Goal: Task Accomplishment & Management: Manage account settings

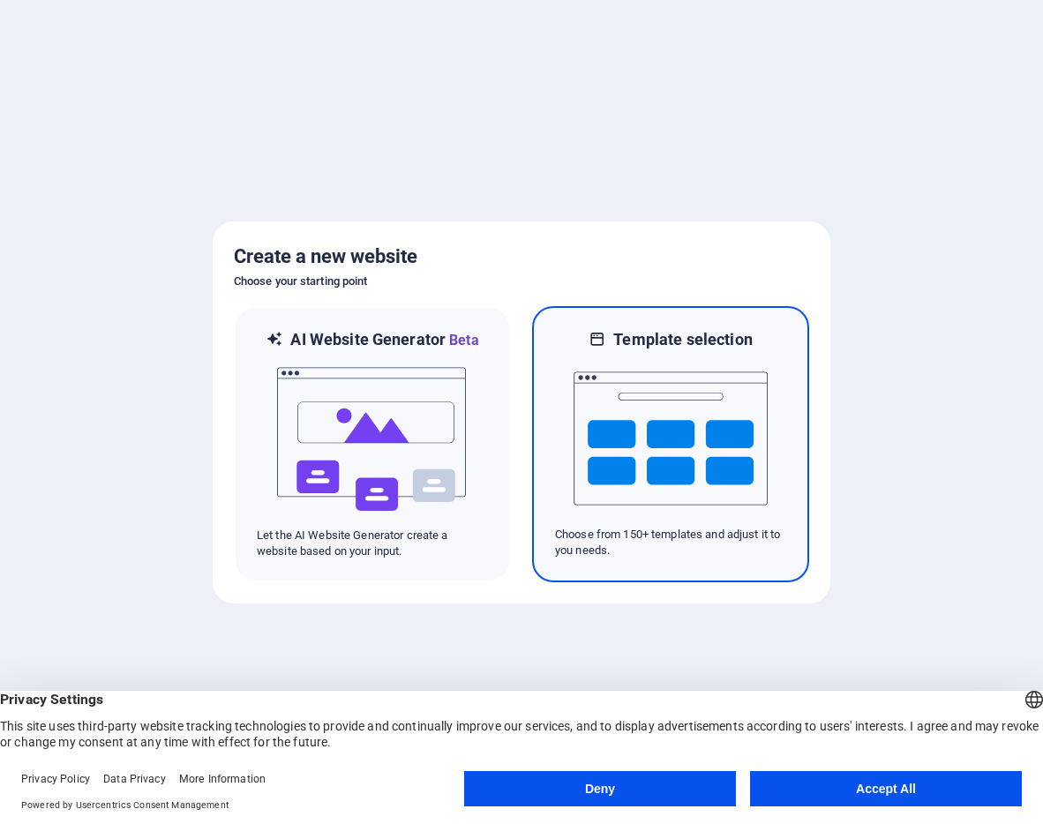
click at [711, 391] on img at bounding box center [671, 438] width 194 height 176
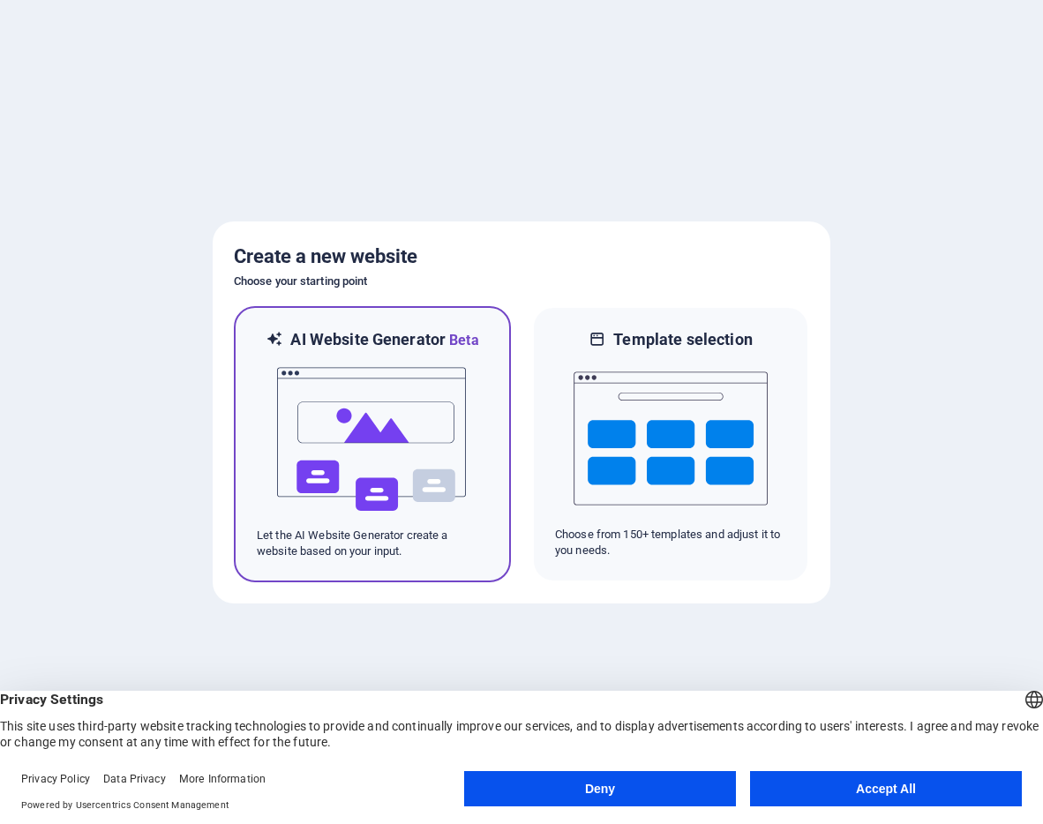
click at [400, 436] on img at bounding box center [372, 439] width 194 height 176
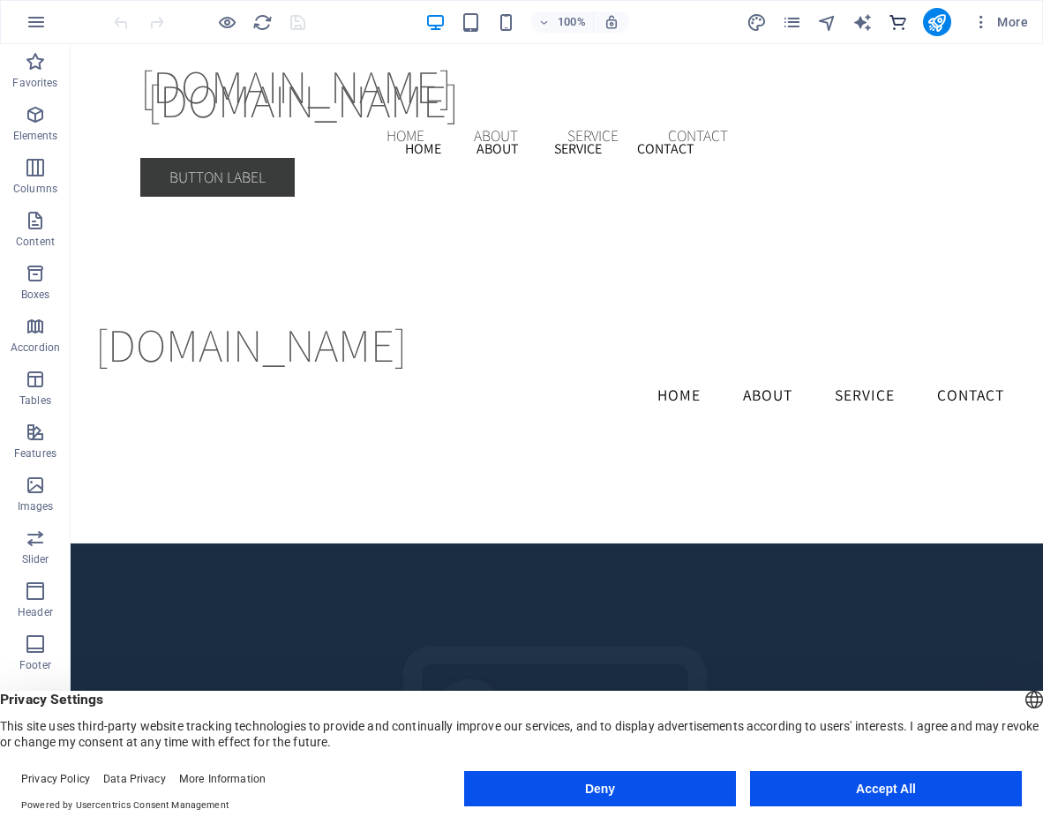
scroll to position [371, 0]
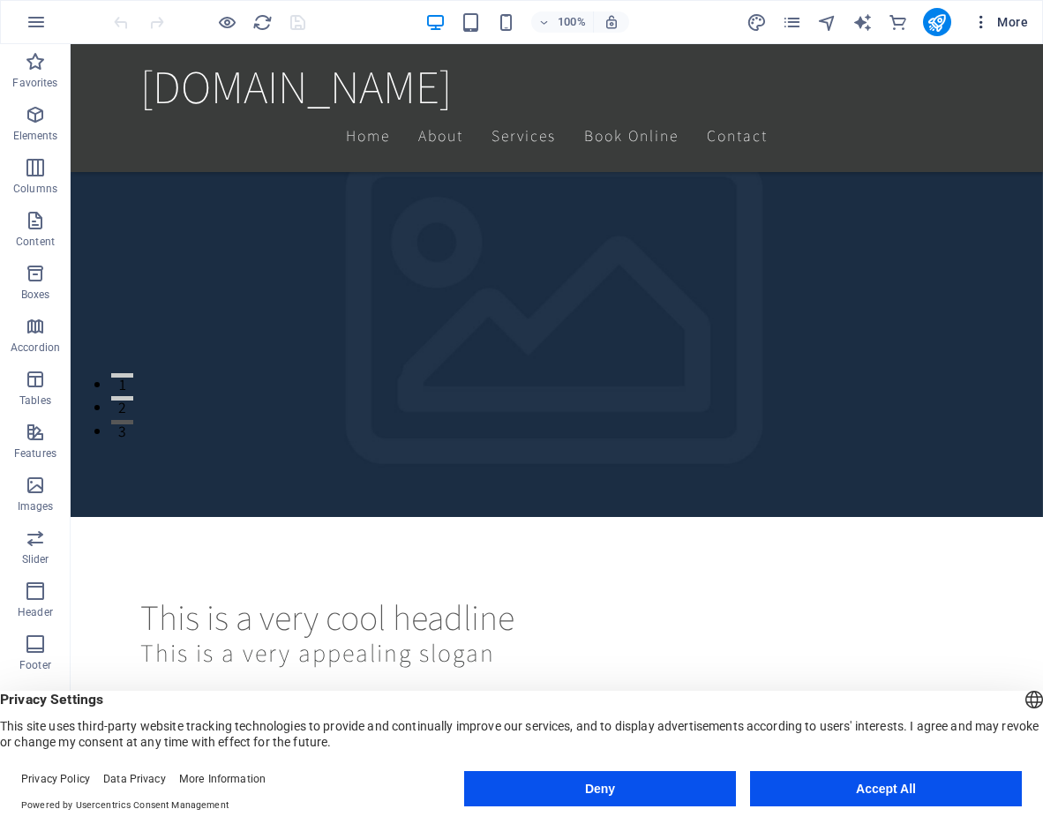
click at [979, 23] on icon "button" at bounding box center [981, 22] width 18 height 18
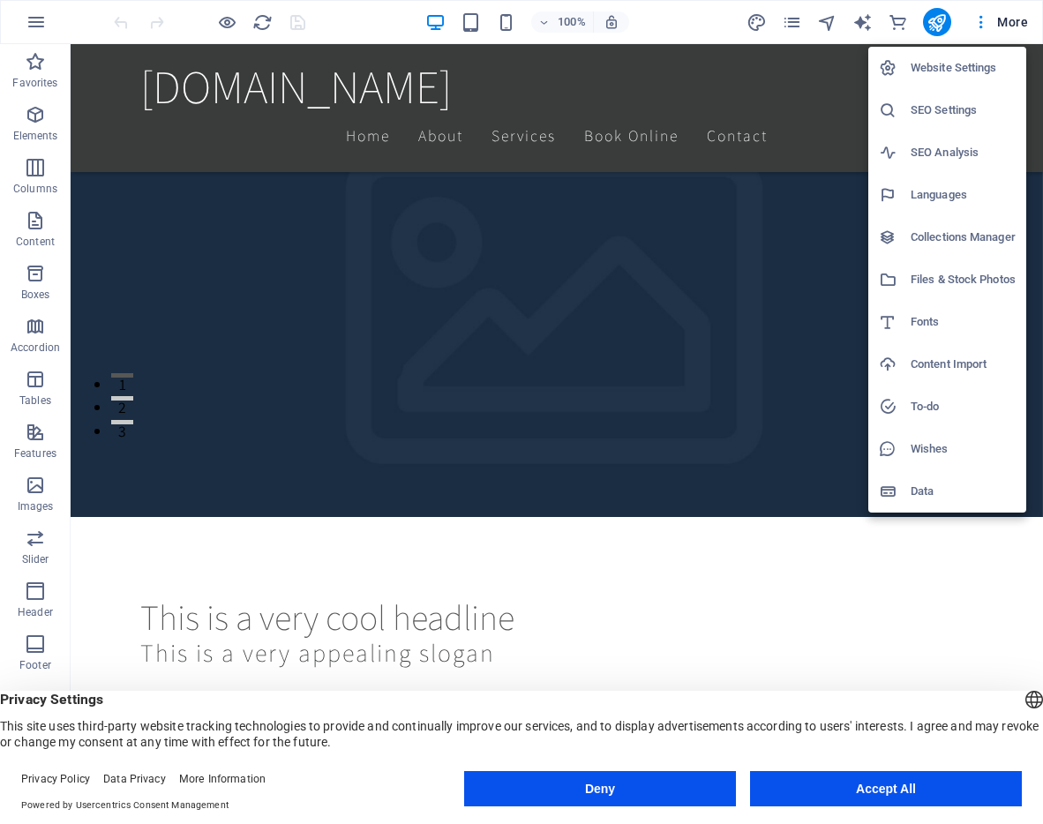
click at [28, 15] on div at bounding box center [521, 412] width 1043 height 824
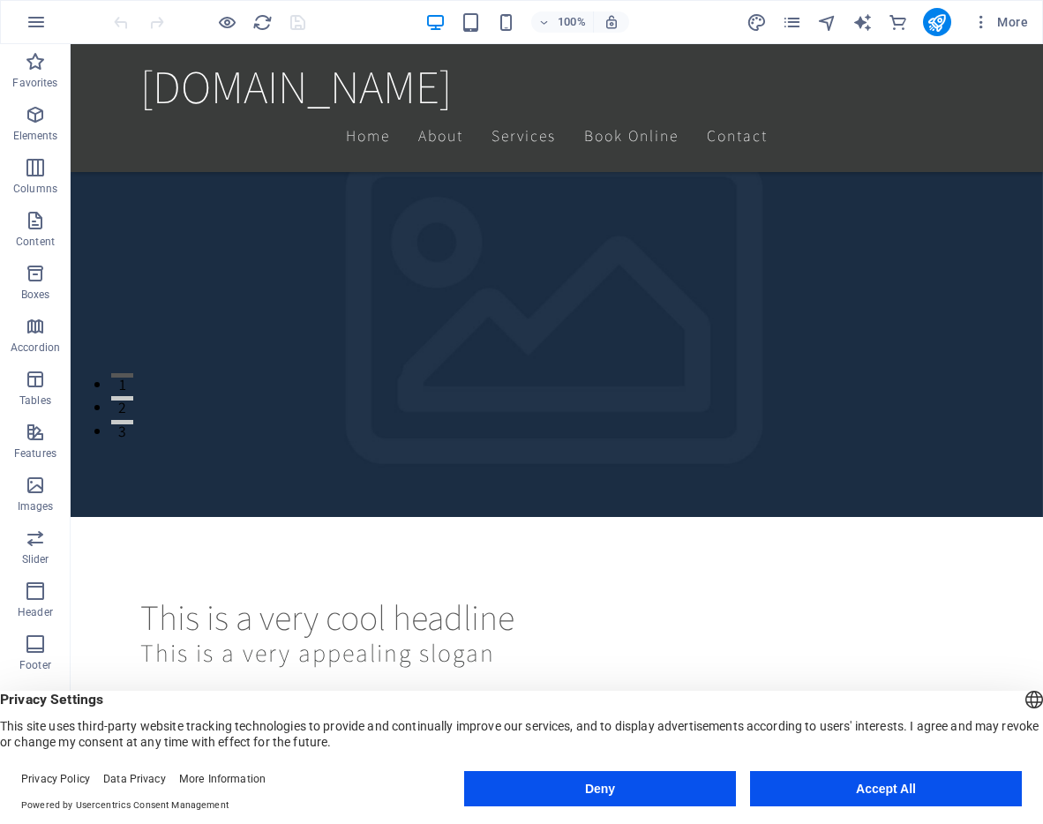
click at [32, 21] on icon "button" at bounding box center [36, 21] width 21 height 21
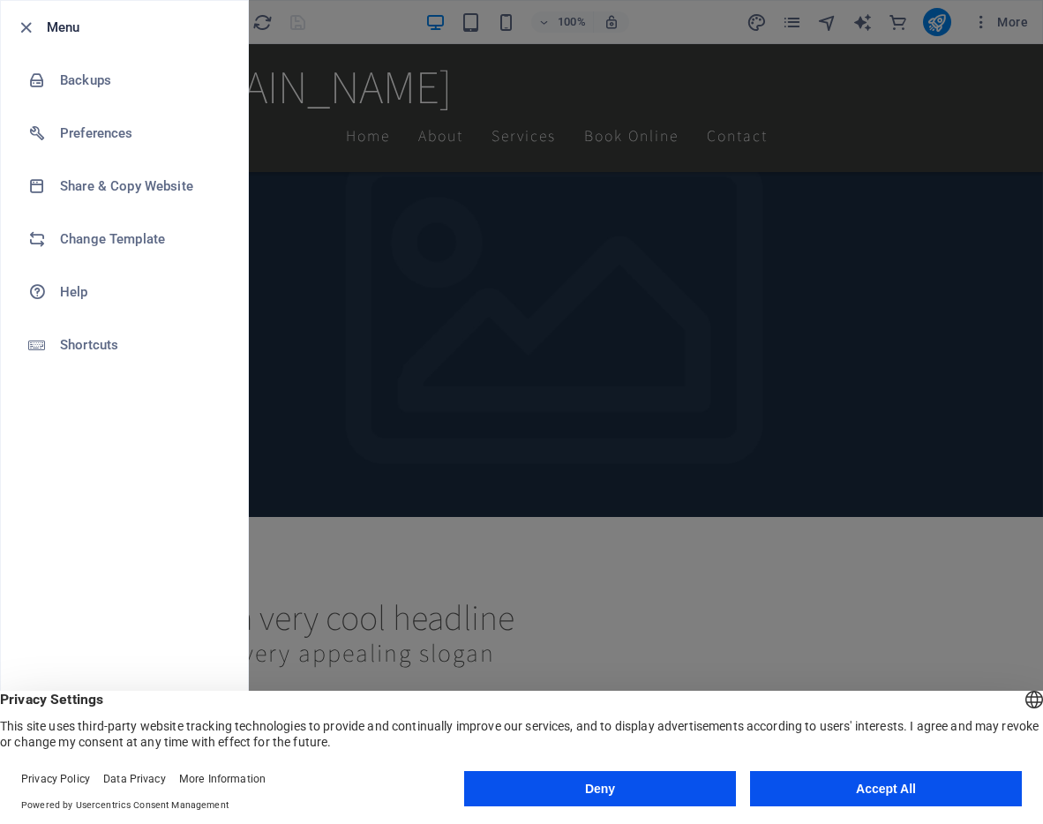
click at [309, 279] on div at bounding box center [521, 412] width 1043 height 824
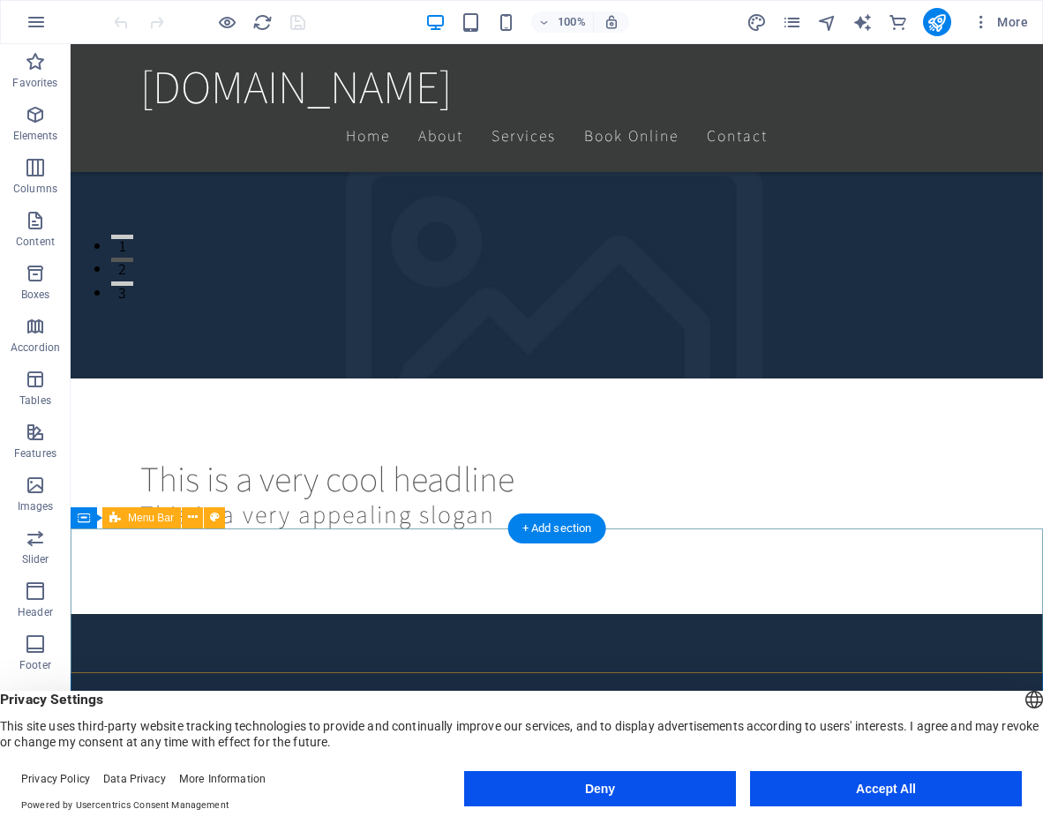
scroll to position [770, 0]
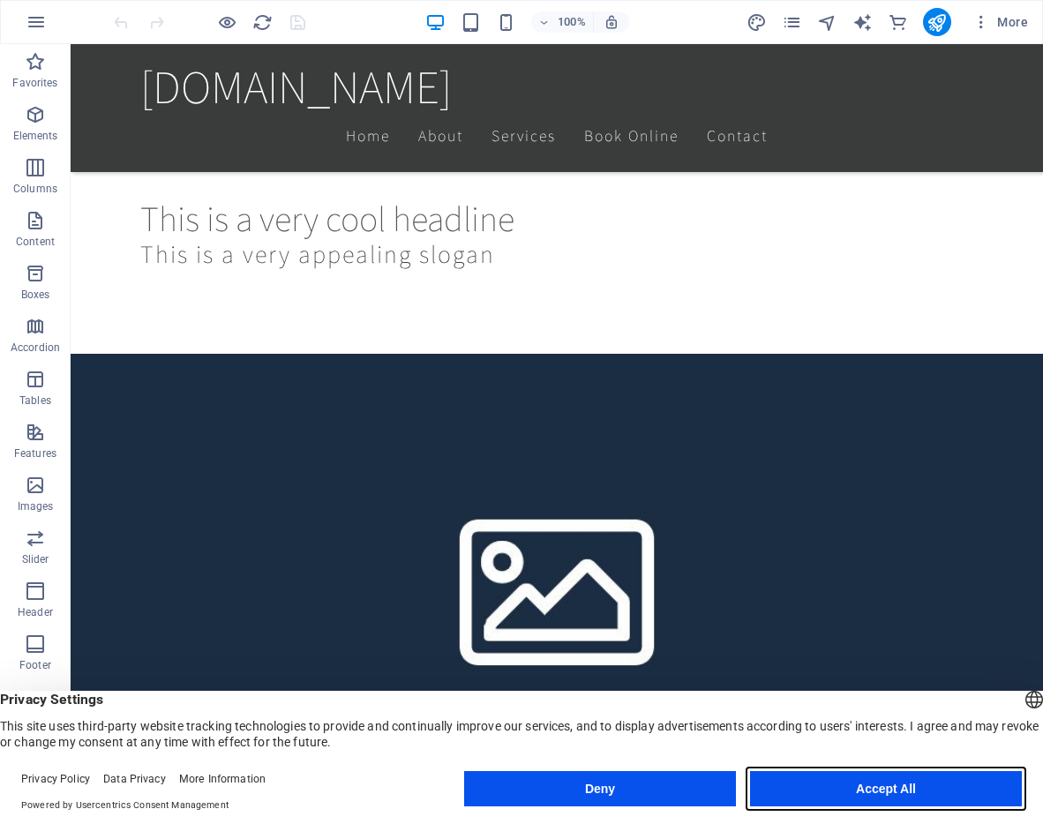
click at [832, 788] on button "Accept All" at bounding box center [886, 788] width 272 height 35
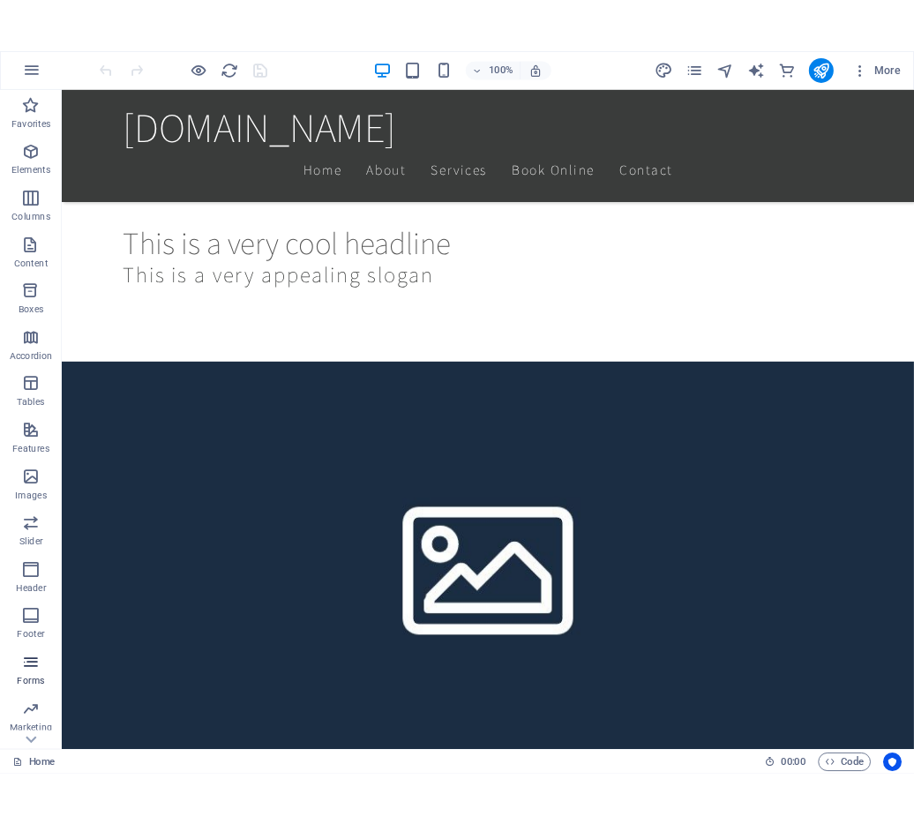
scroll to position [95, 0]
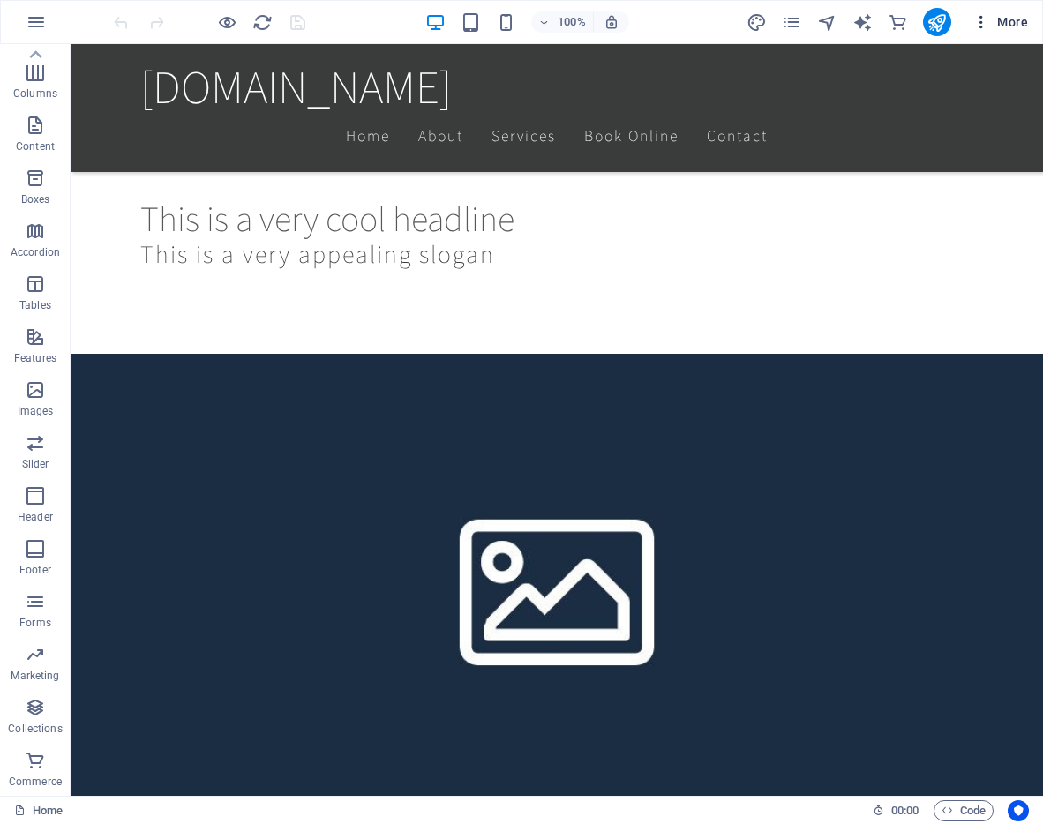
click at [980, 25] on icon "button" at bounding box center [981, 22] width 18 height 18
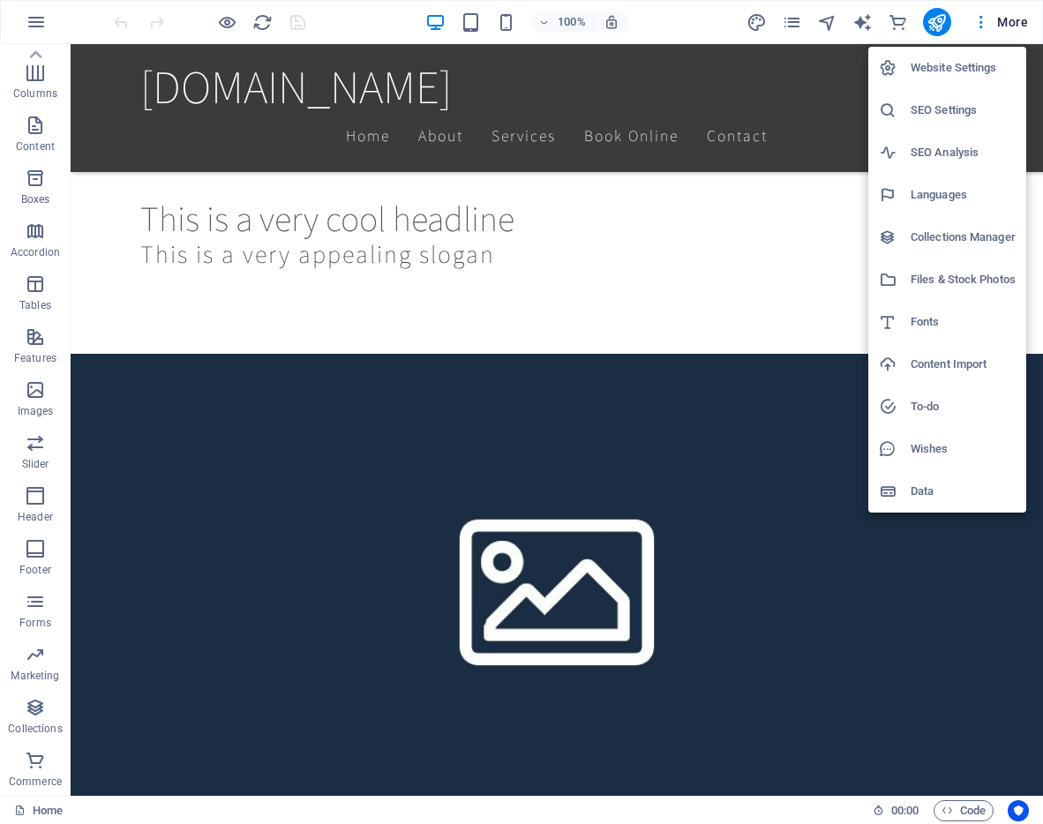
click at [968, 72] on h6 "Website Settings" at bounding box center [963, 67] width 105 height 21
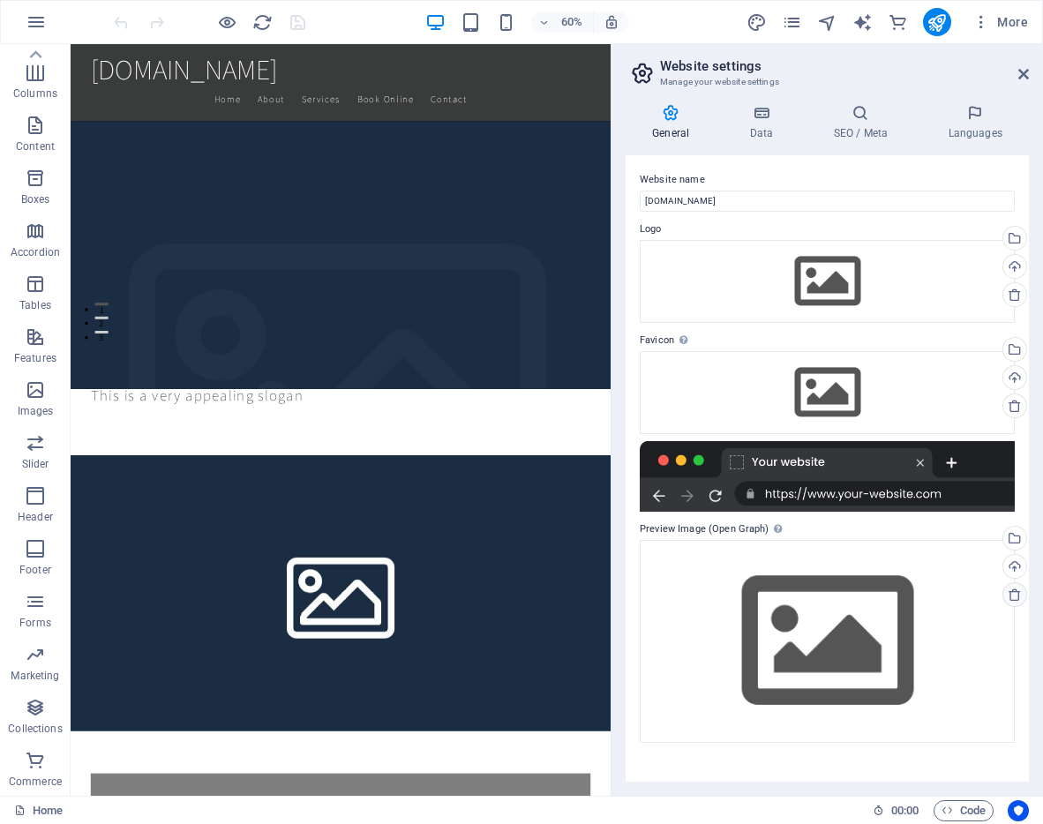
click at [1009, 593] on icon at bounding box center [1015, 595] width 14 height 14
click at [34, 19] on icon "button" at bounding box center [36, 21] width 21 height 21
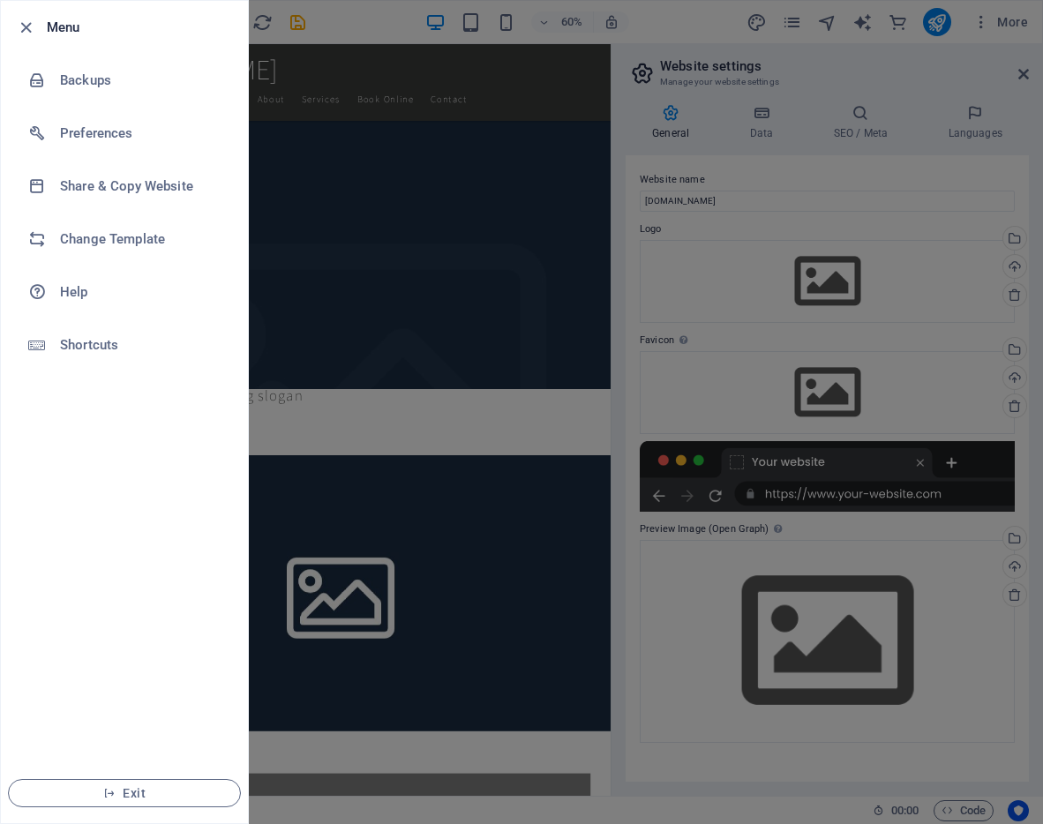
click at [34, 19] on icon "button" at bounding box center [26, 28] width 20 height 20
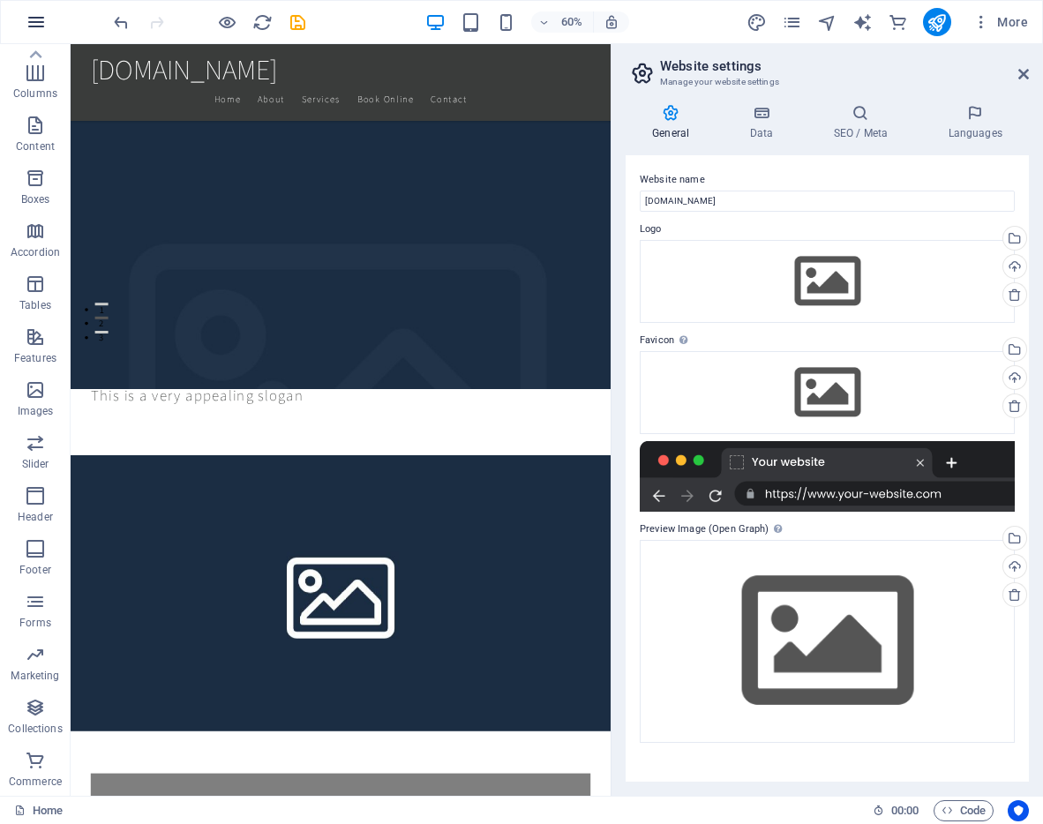
click at [34, 19] on icon "button" at bounding box center [36, 21] width 21 height 21
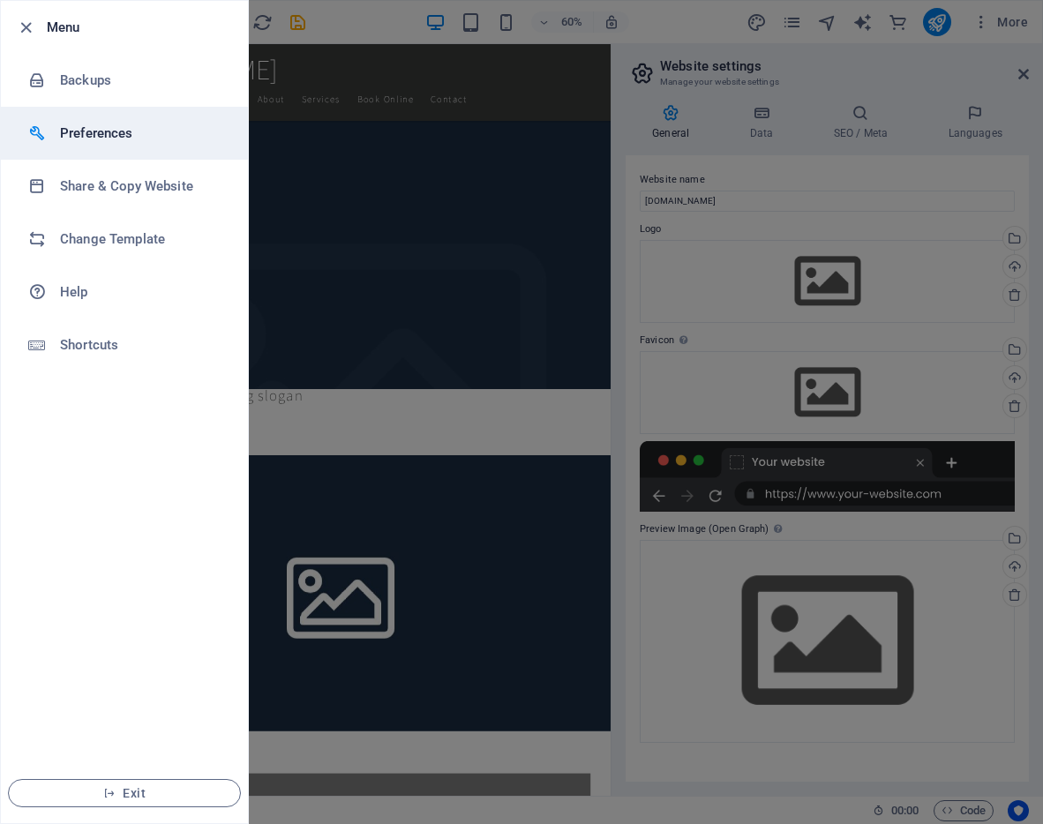
click at [82, 123] on h6 "Preferences" at bounding box center [141, 133] width 163 height 21
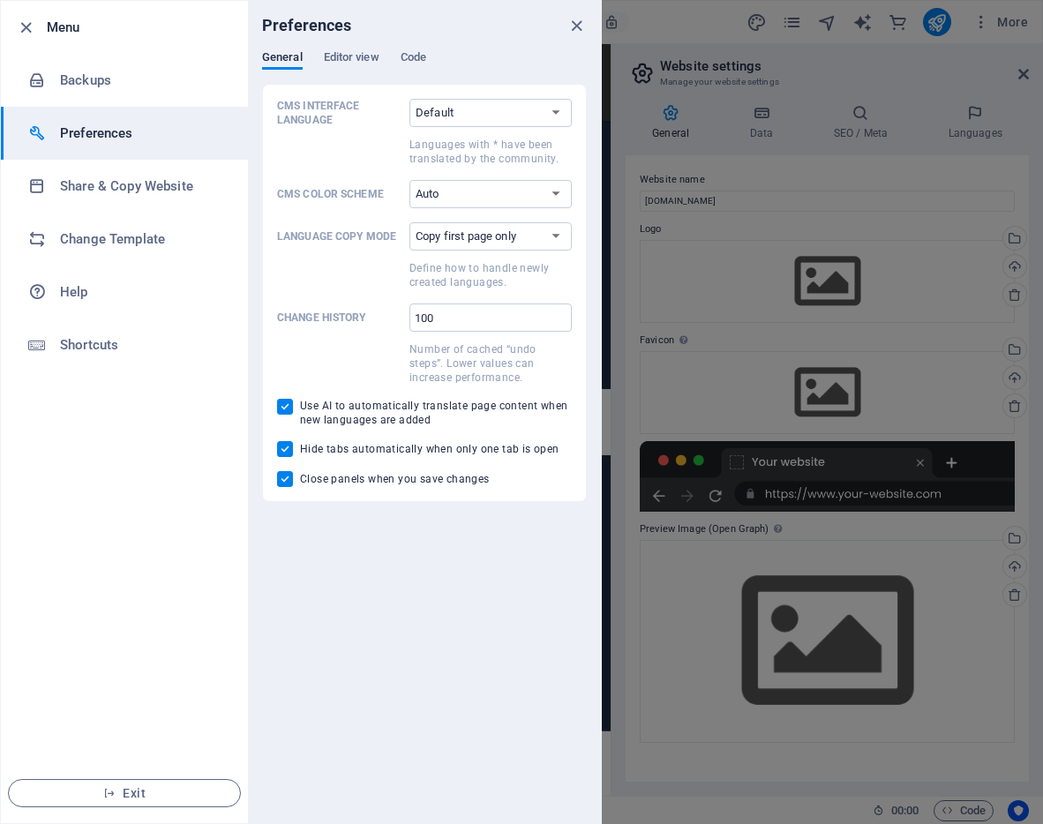
click at [646, 112] on div at bounding box center [521, 412] width 1043 height 824
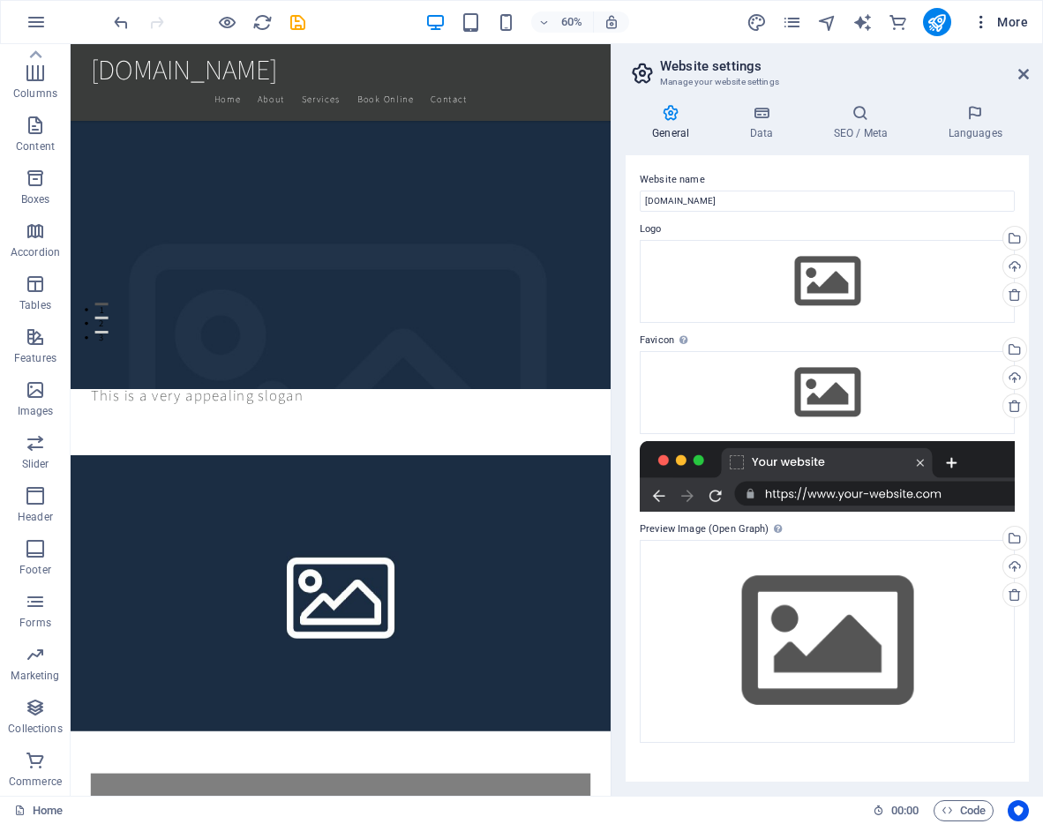
click at [977, 25] on icon "button" at bounding box center [981, 22] width 18 height 18
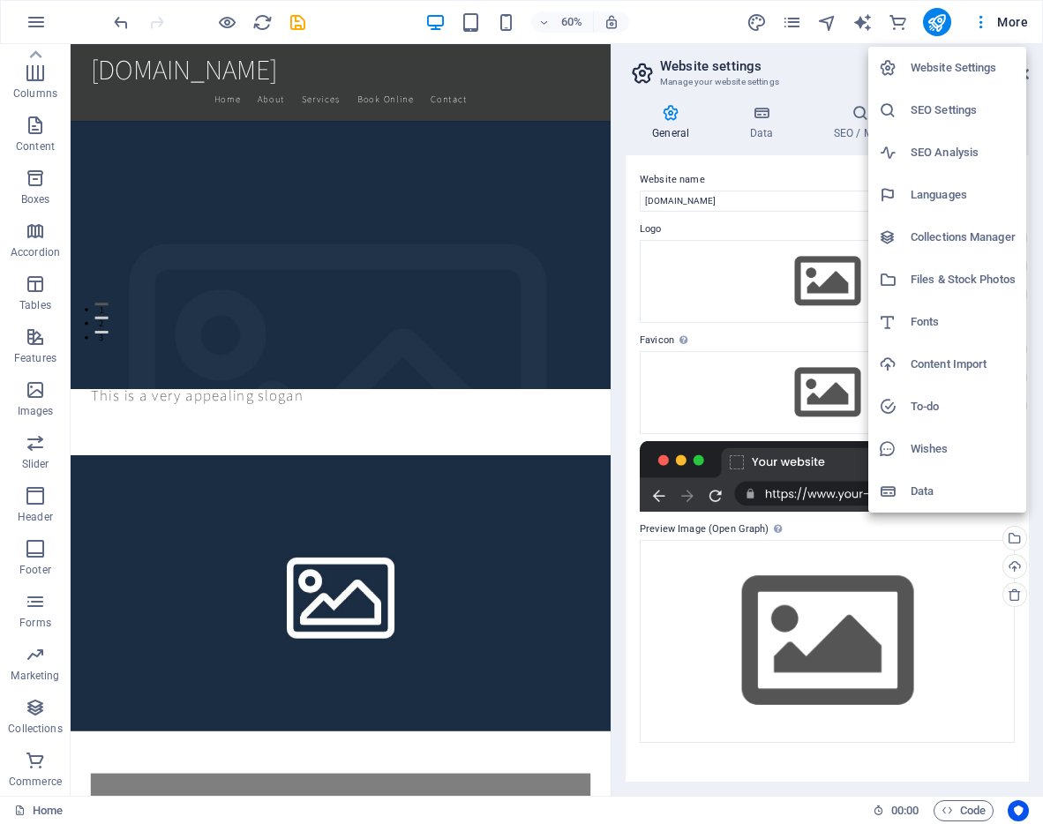
click at [977, 25] on div at bounding box center [521, 412] width 1043 height 824
